Goal: Task Accomplishment & Management: Manage account settings

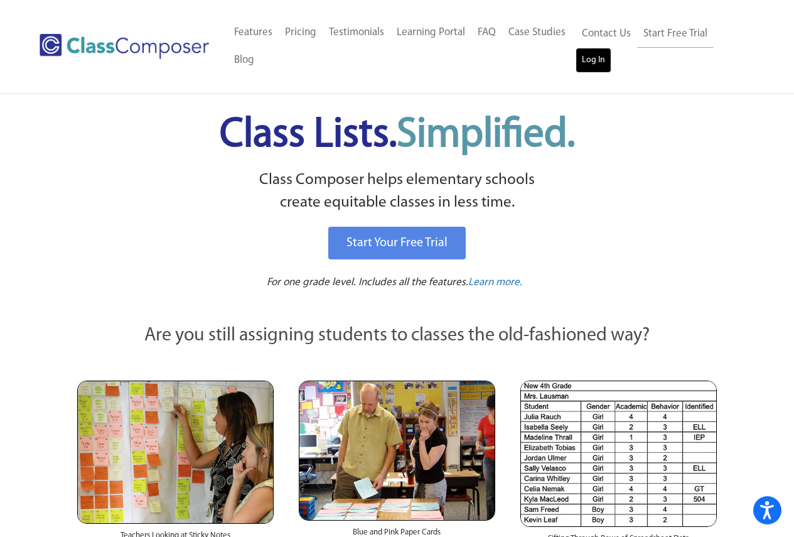
click at [599, 67] on link "Log In" at bounding box center [593, 60] width 36 height 25
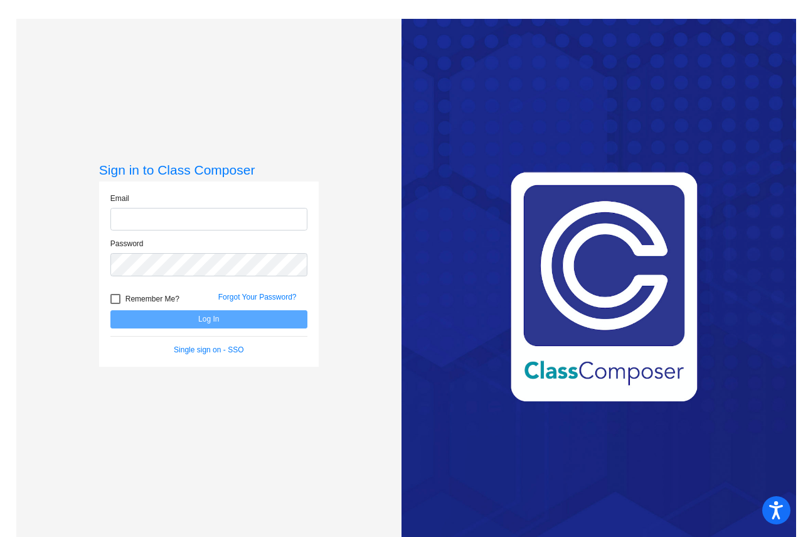
type input "jeanc@bbhcsd.org"
click at [279, 316] on button "Log In" at bounding box center [208, 319] width 197 height 18
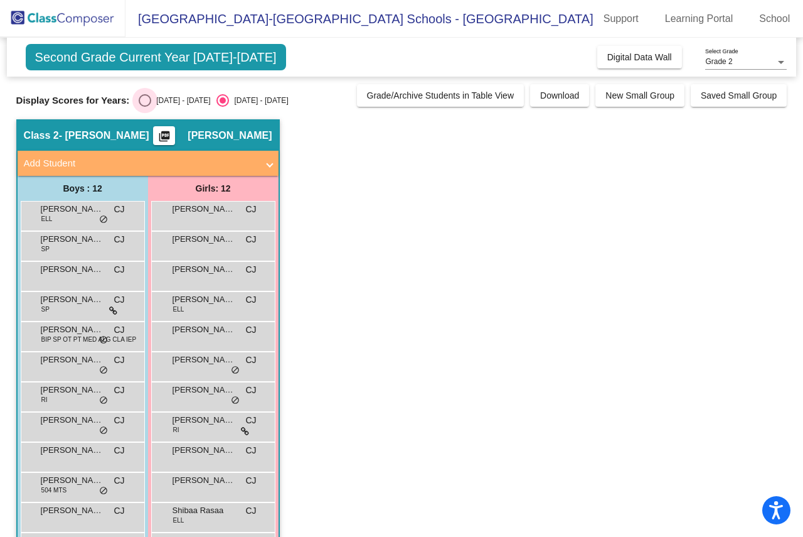
click at [139, 102] on div "Select an option" at bounding box center [145, 100] width 13 height 13
click at [144, 107] on input "2024 - 2025" at bounding box center [144, 107] width 1 height 1
radio input "true"
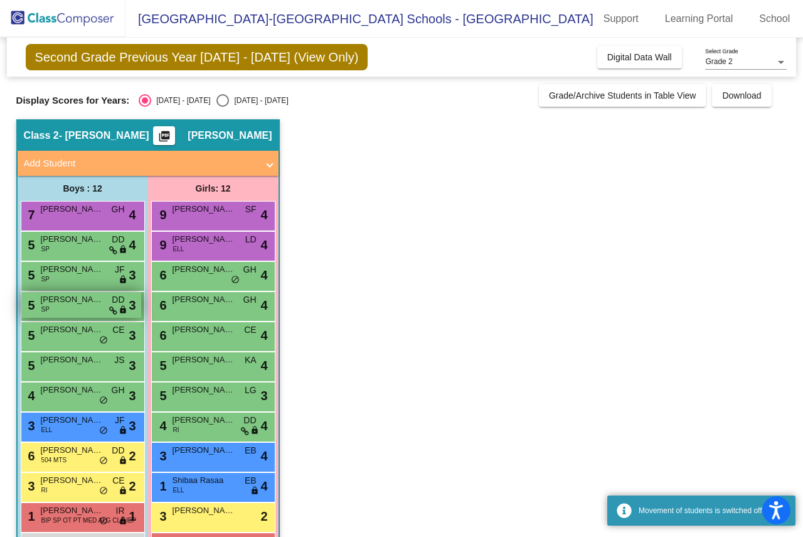
click at [81, 308] on div "5 Jack Davian SP DD lock do_not_disturb_alt 3" at bounding box center [81, 305] width 120 height 26
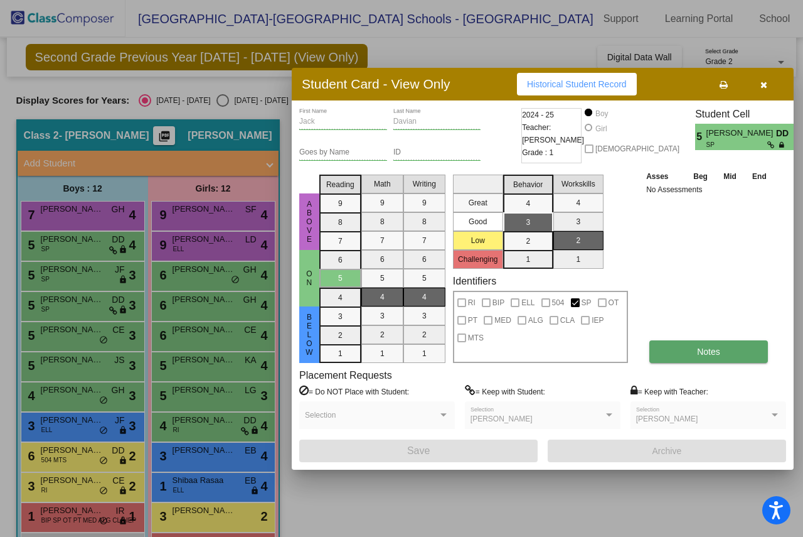
click at [702, 348] on span "Notes" at bounding box center [708, 351] width 23 height 10
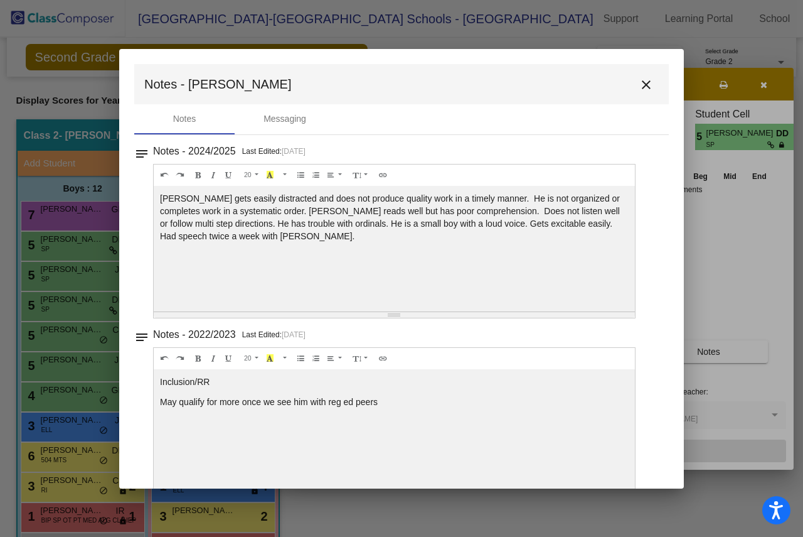
scroll to position [28, 0]
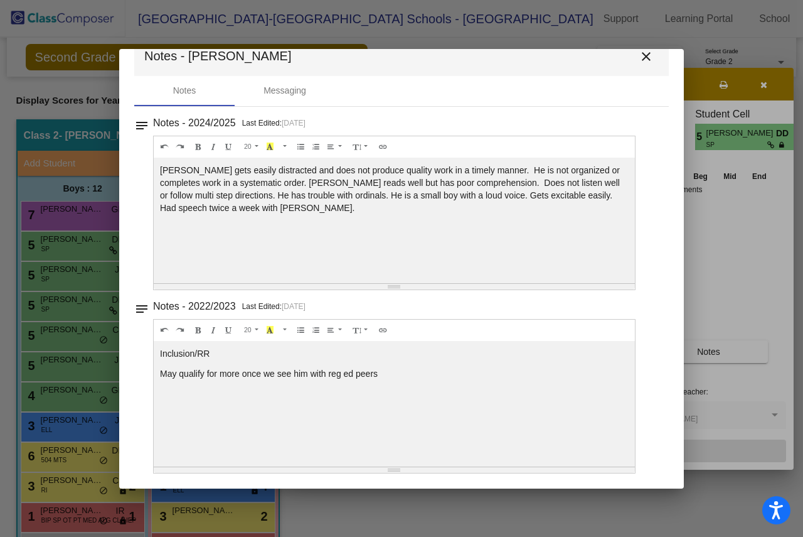
click at [639, 57] on mat-icon "close" at bounding box center [646, 56] width 15 height 15
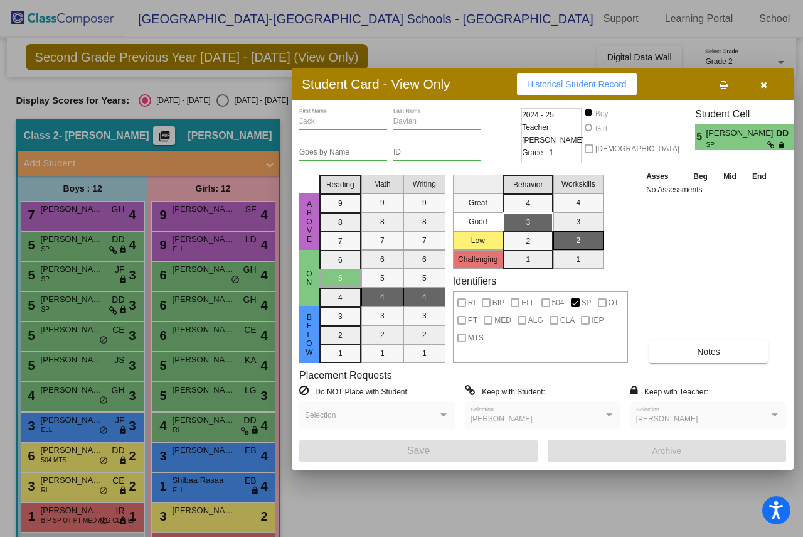
click at [772, 83] on button "button" at bounding box center [764, 84] width 40 height 23
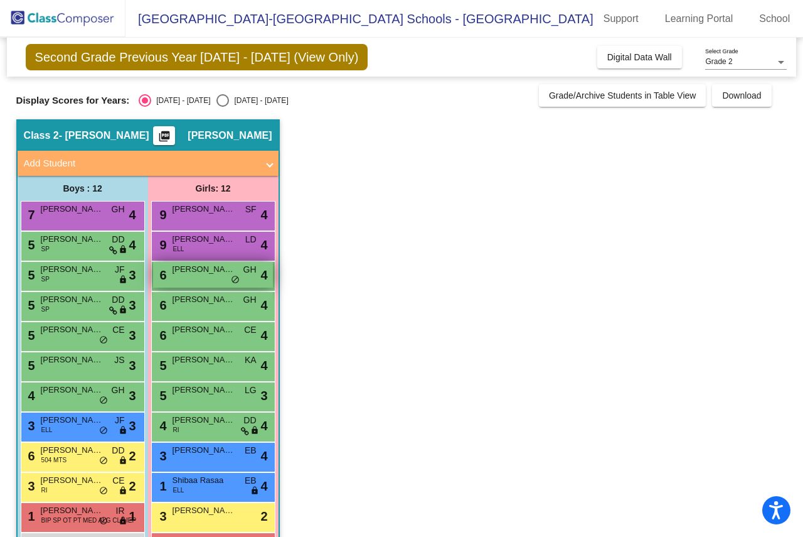
scroll to position [46, 0]
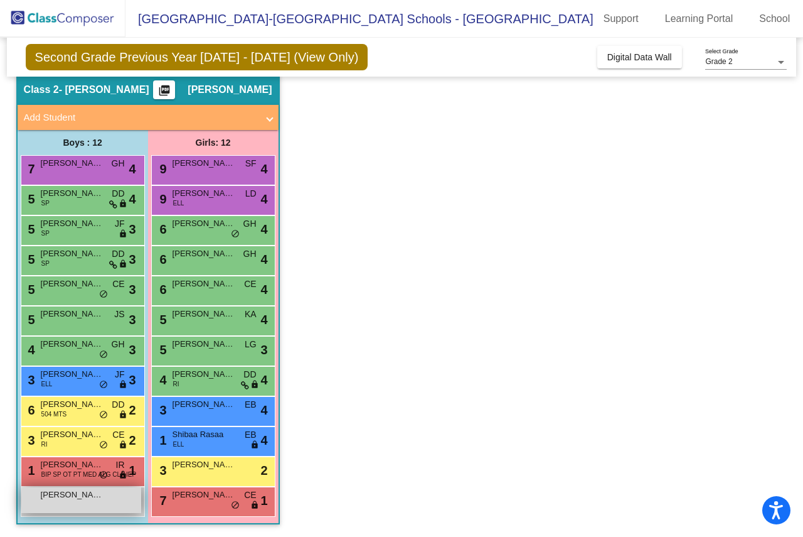
click at [70, 499] on span "Draven Pendergast" at bounding box center [72, 494] width 63 height 13
